Goal: Transaction & Acquisition: Purchase product/service

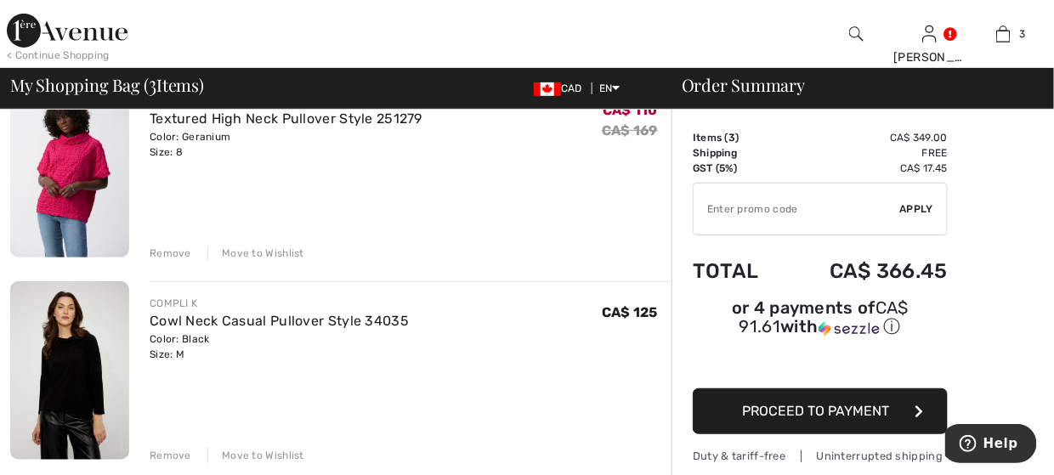
click at [16, 24] on img at bounding box center [67, 31] width 121 height 34
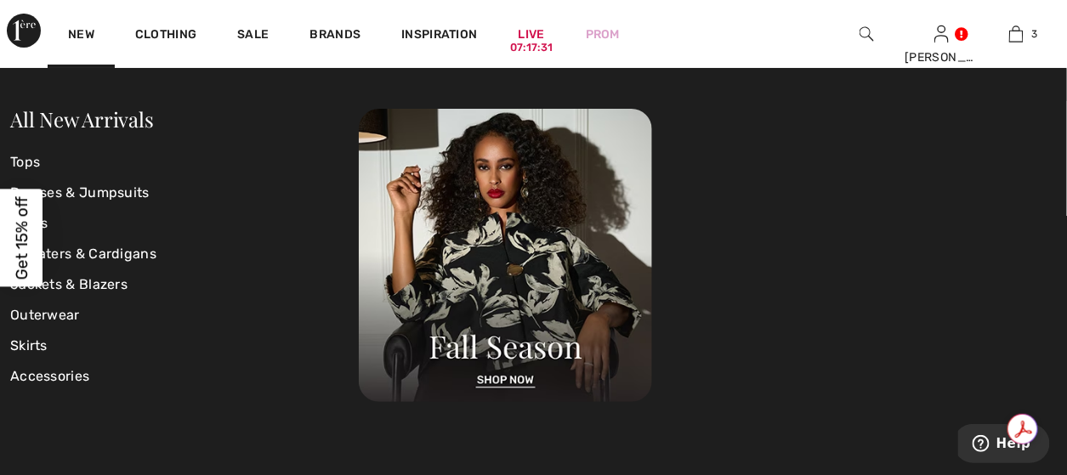
click at [85, 31] on div "Close dialog Want 15% off your first order? You're just one step away from excl…" at bounding box center [533, 237] width 1067 height 475
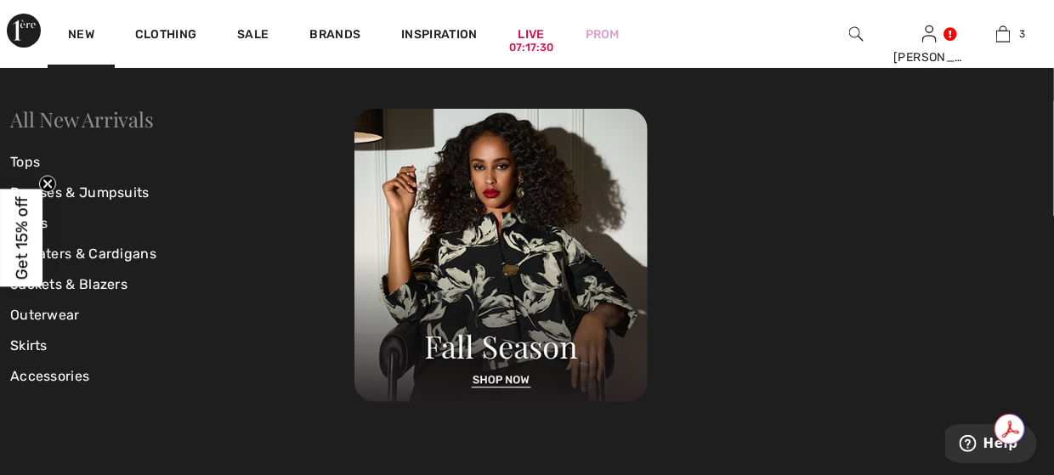
click at [88, 117] on link "All New Arrivals" at bounding box center [81, 118] width 143 height 27
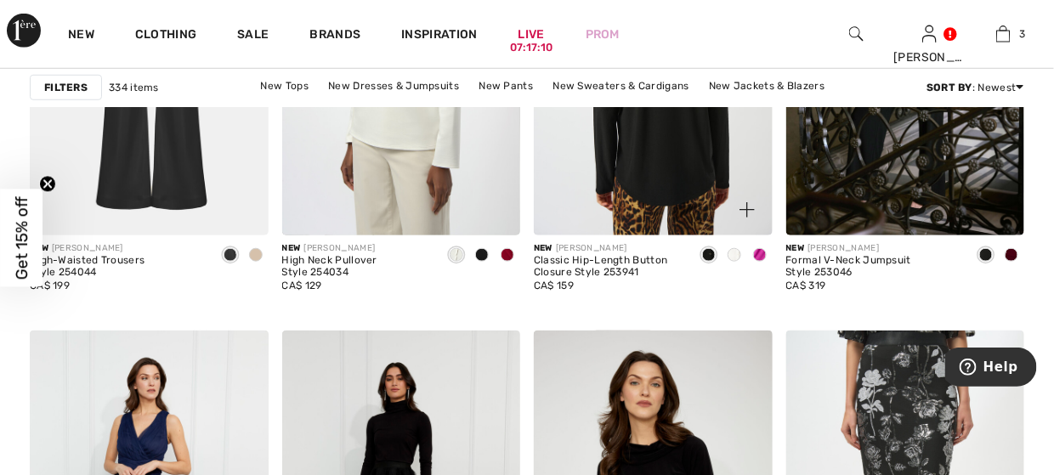
scroll to position [2211, 0]
